Goal: Information Seeking & Learning: Find specific fact

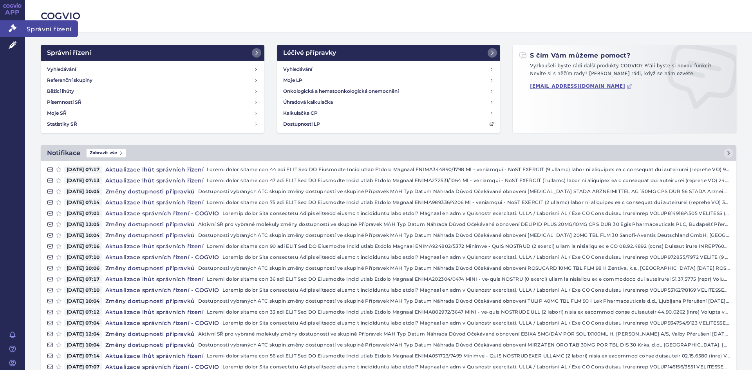
click at [65, 28] on span "Správní řízení" at bounding box center [51, 28] width 53 height 16
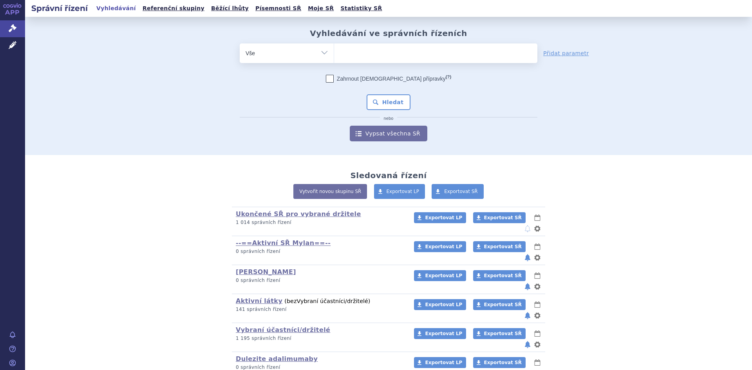
click at [320, 51] on select "Vše Spisová značka Typ SŘ Přípravek/SUKL kód Účastník/Držitel" at bounding box center [287, 52] width 94 height 18
select select "filter-atc-group"
click at [240, 43] on select "Vše Spisová značka Typ SŘ Přípravek/SUKL kód Účastník/Držitel" at bounding box center [287, 52] width 94 height 18
click at [348, 56] on ul at bounding box center [435, 51] width 203 height 16
click at [334, 56] on select at bounding box center [334, 53] width 0 height 20
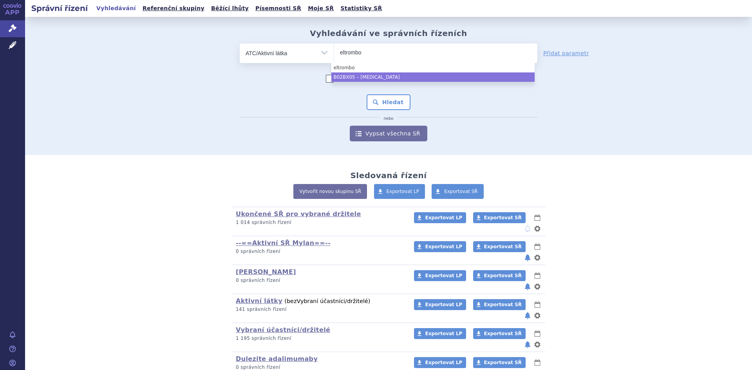
type input "eltrombo"
select select "B02BX05"
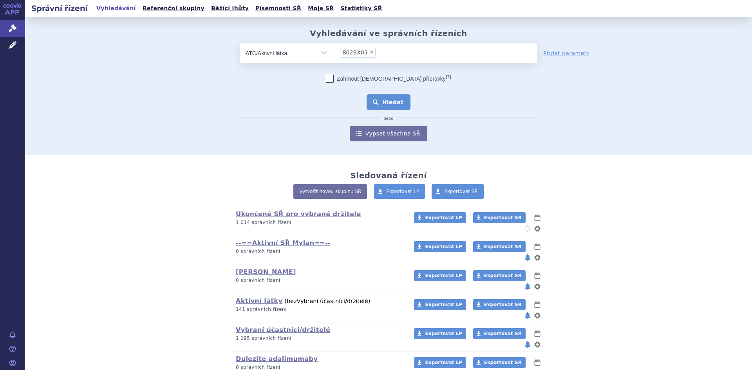
click at [401, 102] on button "Hledat" at bounding box center [388, 102] width 44 height 16
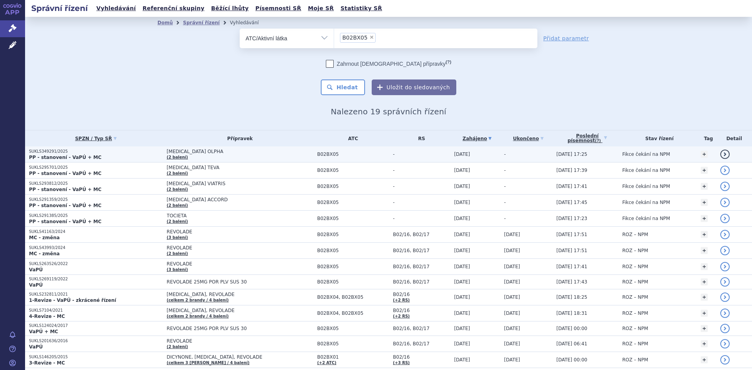
click at [170, 157] on link "(2 balení)" at bounding box center [177, 157] width 21 height 4
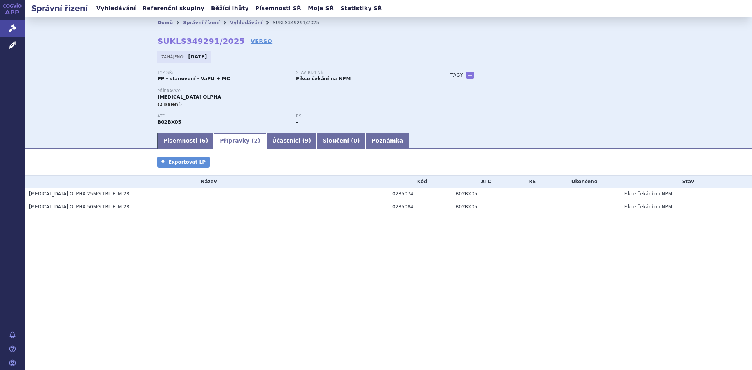
click at [61, 193] on link "[MEDICAL_DATA] OLPHA 25MG TBL FLM 28" at bounding box center [79, 193] width 100 height 5
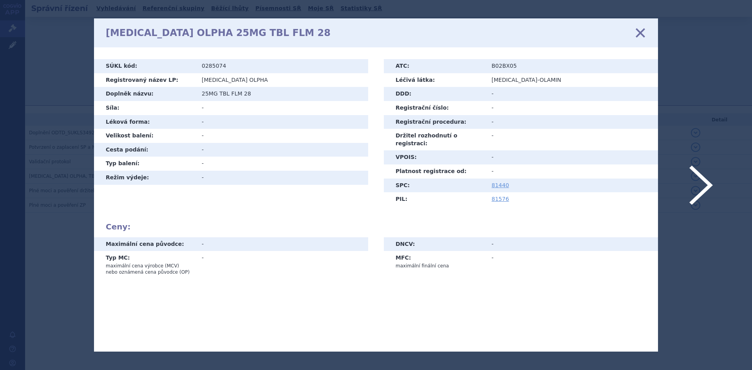
click at [640, 28] on icon at bounding box center [640, 33] width 16 height 16
click at [640, 31] on icon at bounding box center [640, 33] width 16 height 16
click at [637, 29] on icon at bounding box center [640, 33] width 16 height 16
click at [642, 34] on icon at bounding box center [640, 33] width 16 height 16
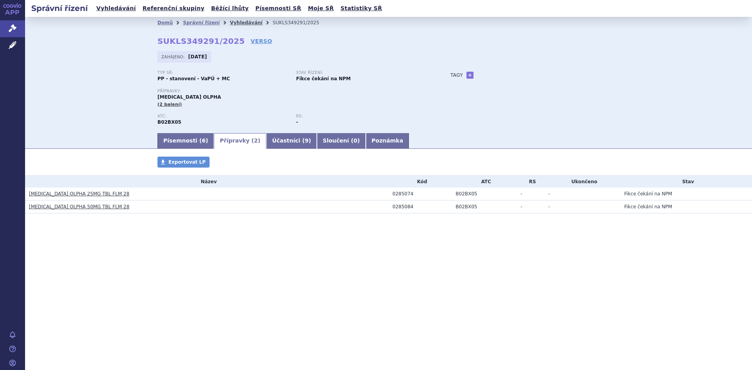
click at [237, 24] on link "Vyhledávání" at bounding box center [246, 22] width 32 height 5
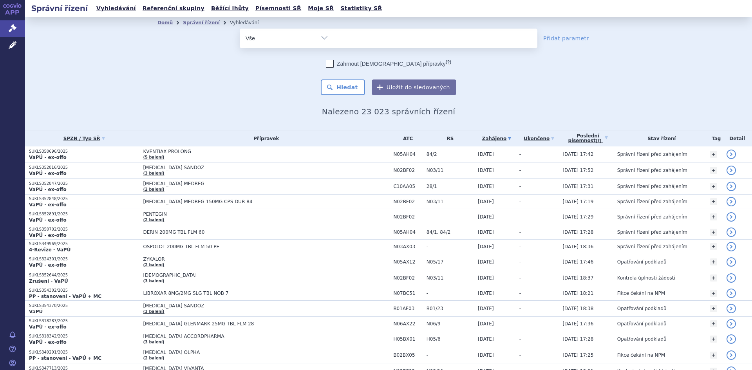
click at [321, 36] on select "Vše Spisová značka Typ SŘ Přípravek/SUKL kód Účastník/Držitel" at bounding box center [287, 38] width 94 height 18
select select "filter-atc-group"
click at [240, 29] on select "Vše Spisová značka Typ SŘ Přípravek/SUKL kód Účastník/Držitel" at bounding box center [287, 38] width 94 height 18
click at [348, 38] on ul at bounding box center [435, 37] width 203 height 16
click at [334, 38] on select at bounding box center [334, 38] width 0 height 20
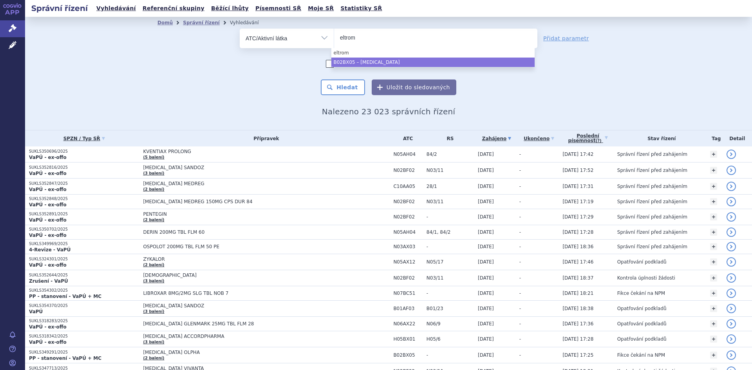
type input "eltrom"
select select "B02BX05"
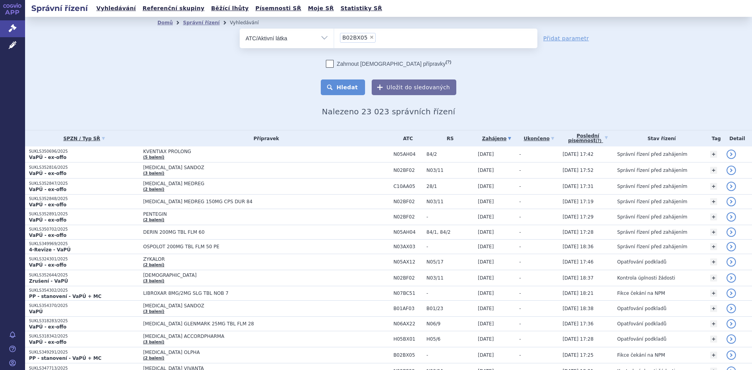
click at [339, 88] on button "Hledat" at bounding box center [343, 87] width 44 height 16
